Goal: Information Seeking & Learning: Find specific page/section

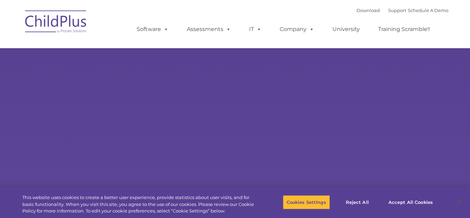
select select "MEDIUM"
click at [351, 203] on button "Reject All" at bounding box center [357, 202] width 43 height 14
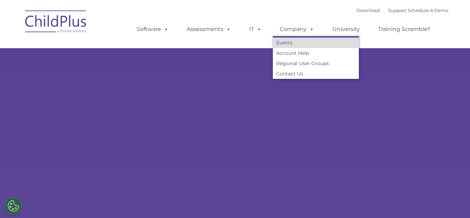
select select "MEDIUM"
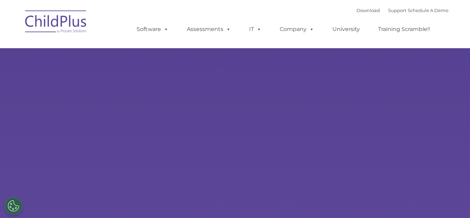
select select "MEDIUM"
click at [357, 13] on link "Download" at bounding box center [368, 11] width 23 height 6
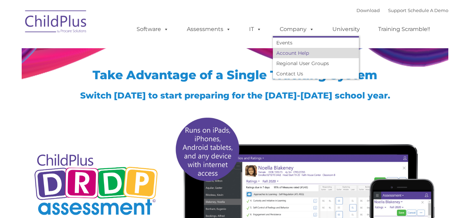
click at [301, 53] on link "Account Help" at bounding box center [316, 53] width 86 height 10
